Goal: Transaction & Acquisition: Purchase product/service

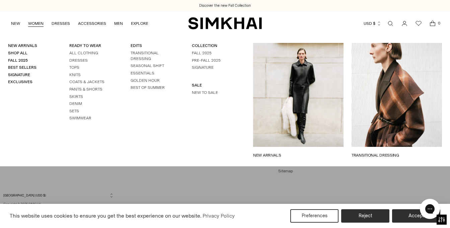
click at [79, 57] on ul "All Clothing Dresses Tops Knits Coats & Jackets Pants & Shorts Skirts Denim Set…" at bounding box center [91, 85] width 45 height 71
click at [79, 61] on link "Dresses" at bounding box center [78, 60] width 18 height 5
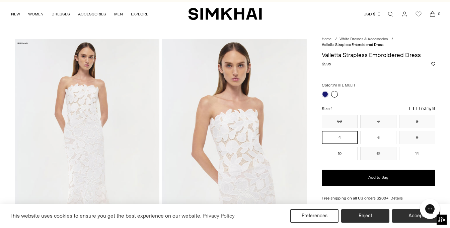
scroll to position [10, 0]
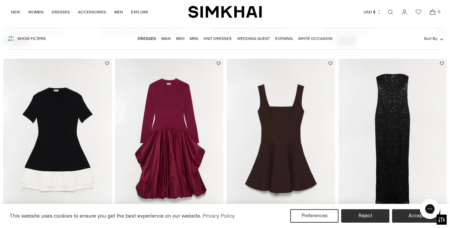
click at [162, 38] on link "Maxi" at bounding box center [165, 38] width 9 height 5
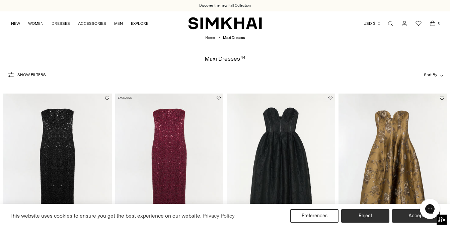
click at [30, 76] on span "Show Filters" at bounding box center [31, 74] width 28 height 5
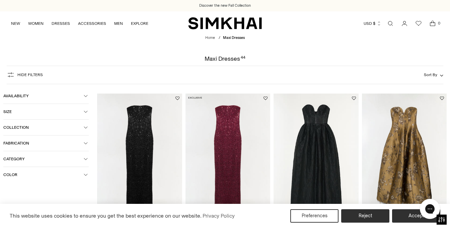
click at [31, 174] on span "Color" at bounding box center [43, 174] width 80 height 5
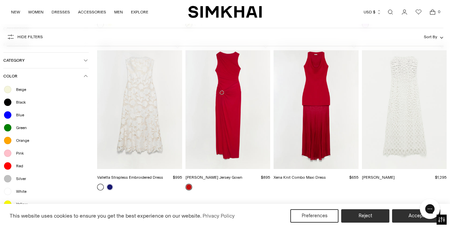
scroll to position [703, 0]
click at [8, 202] on iframe at bounding box center [36, 212] width 62 height 20
click at [9, 201] on div at bounding box center [7, 204] width 9 height 9
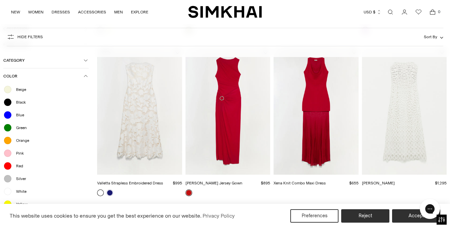
scroll to position [710, 0]
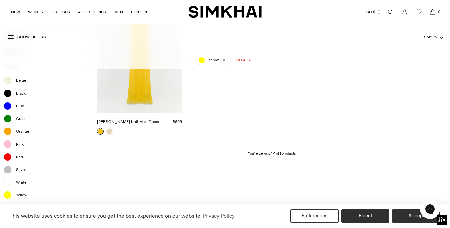
scroll to position [126, 0]
click at [20, 82] on span "Beige" at bounding box center [19, 81] width 14 height 6
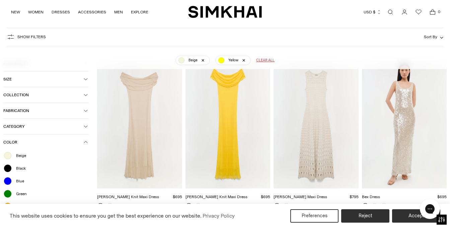
scroll to position [51, 0]
click at [203, 62] on link "Beige" at bounding box center [193, 60] width 35 height 9
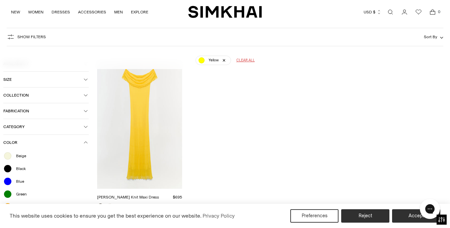
scroll to position [50, 0]
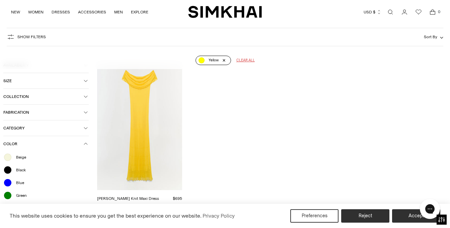
click at [224, 62] on link "Yellow" at bounding box center [214, 60] width 36 height 9
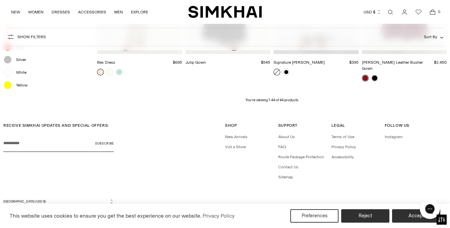
scroll to position [1746, 0]
